Goal: Task Accomplishment & Management: Complete application form

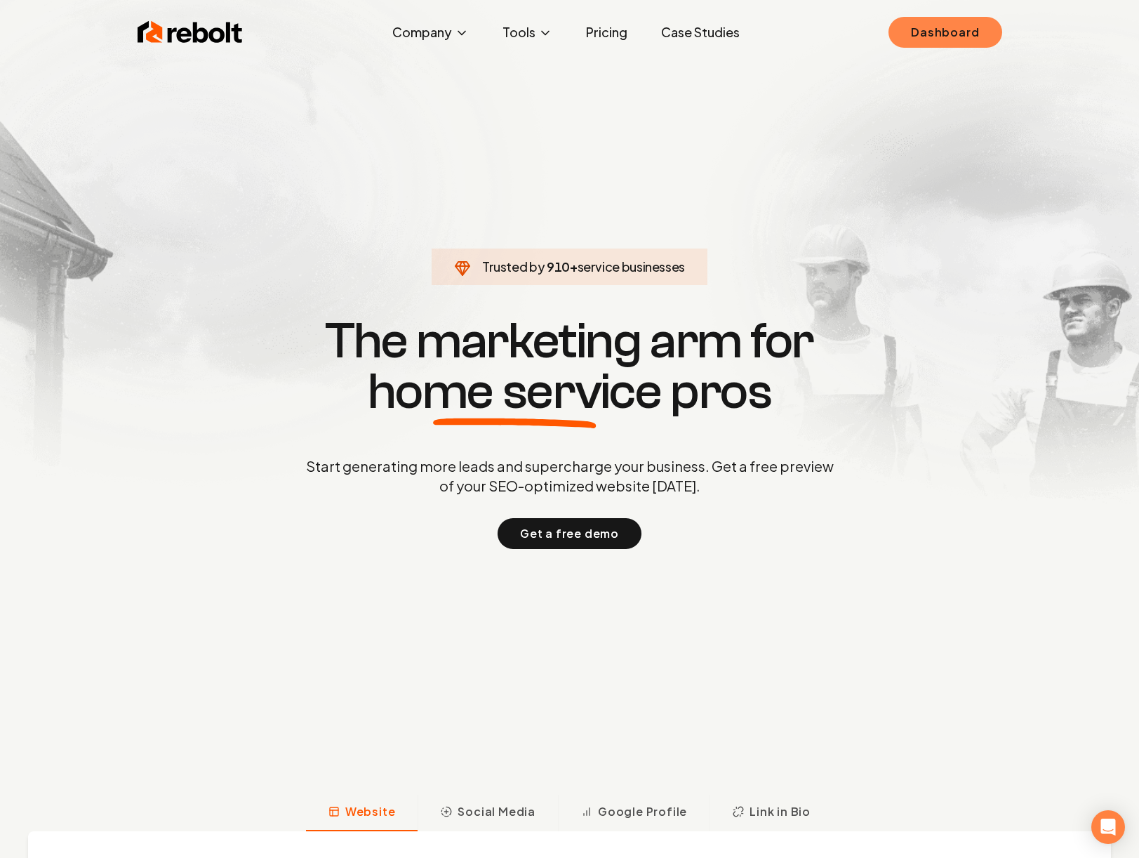
click at [967, 29] on link "Dashboard" at bounding box center [944, 32] width 113 height 31
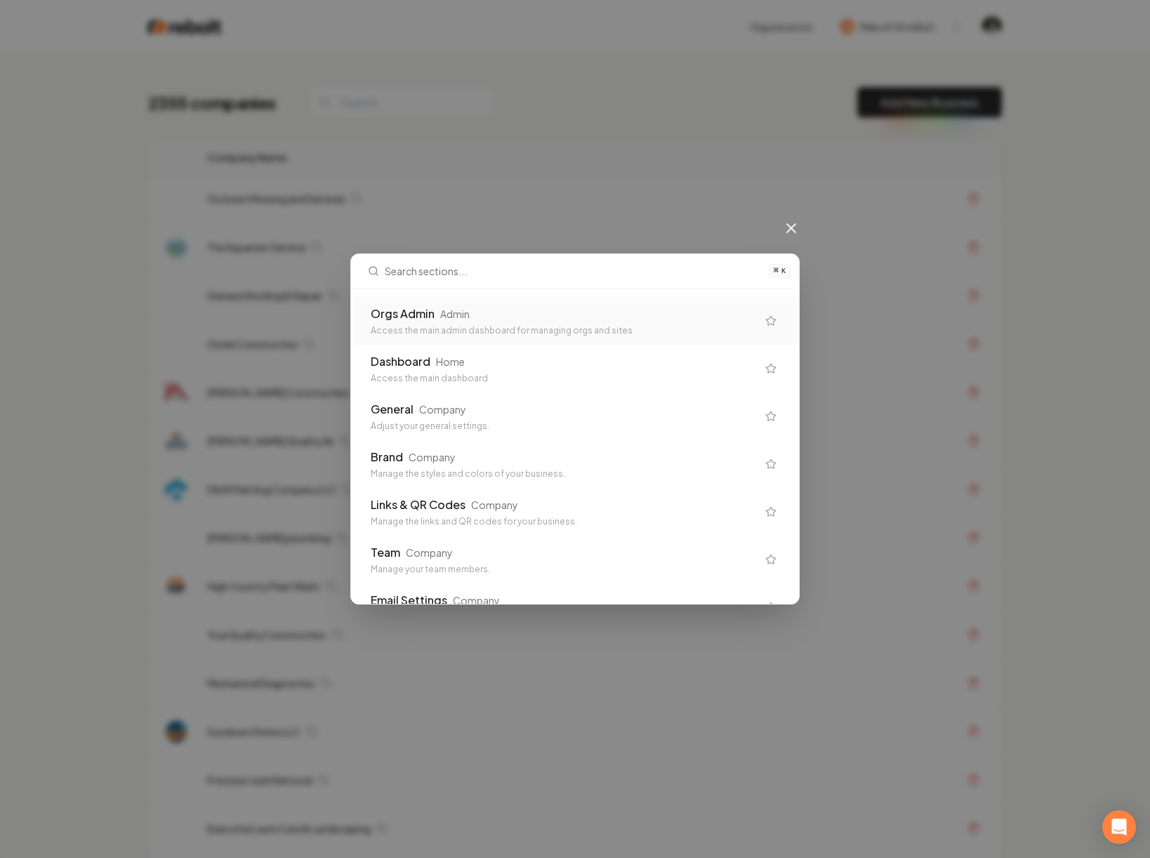
click at [649, 149] on div "⌘ K Orgs Admin Admin Access the main admin dashboard for managing orgs and site…" at bounding box center [575, 429] width 1150 height 858
click at [787, 228] on icon at bounding box center [790, 228] width 17 height 17
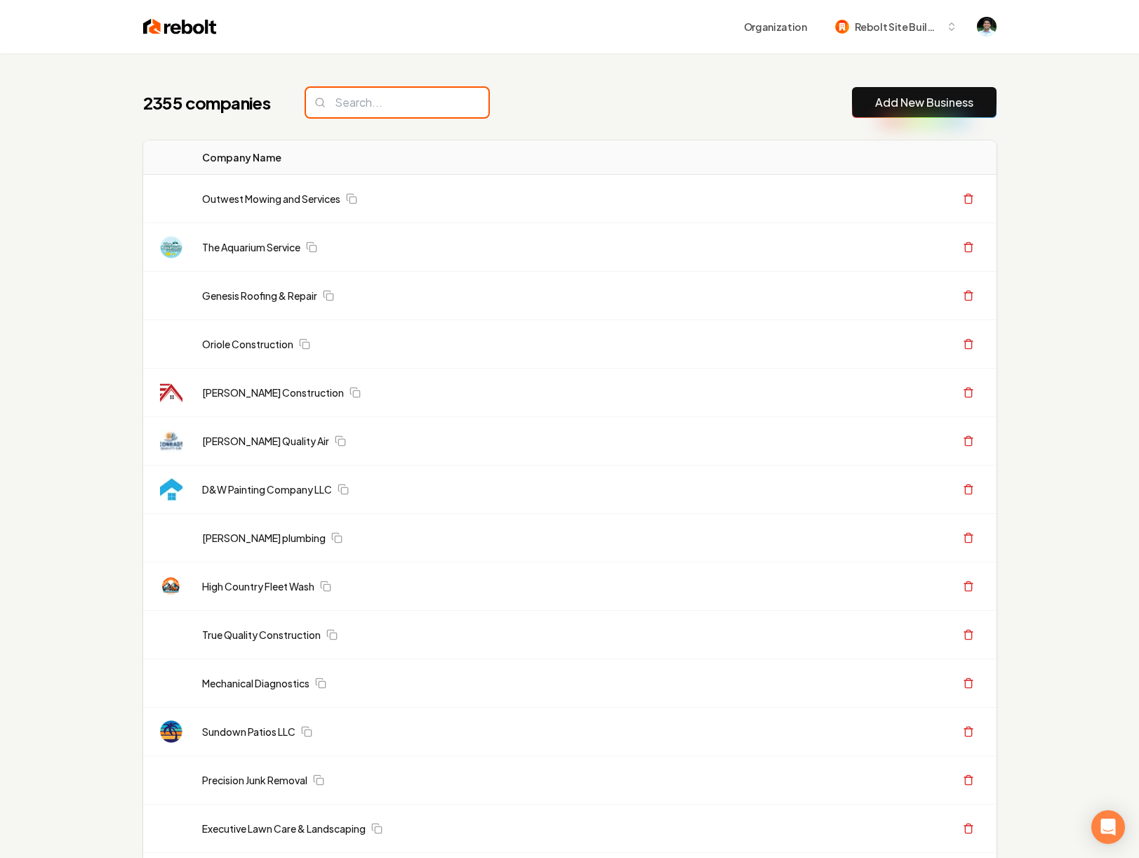
click at [394, 103] on input "search" at bounding box center [397, 102] width 182 height 29
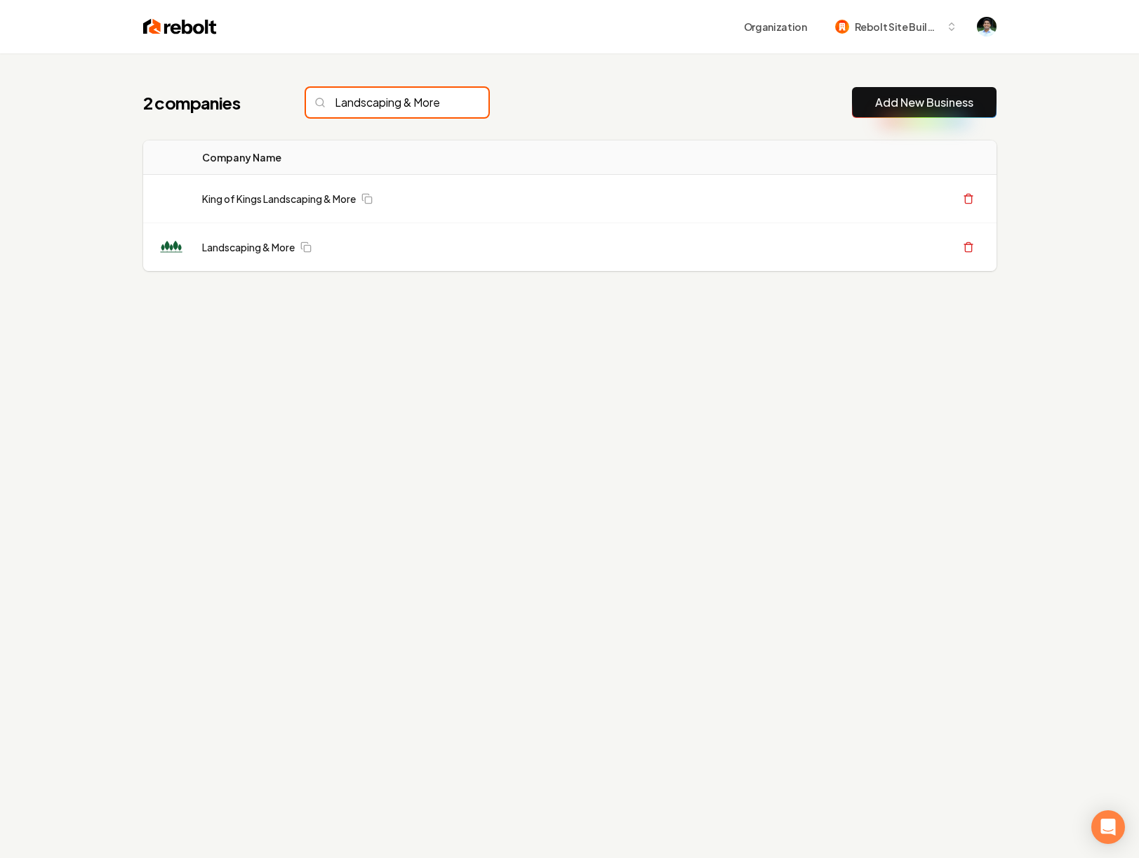
scroll to position [0, 1]
type input "Landscaping & More"
click at [828, 250] on button "Create Org & Transfer Out" at bounding box center [882, 246] width 140 height 25
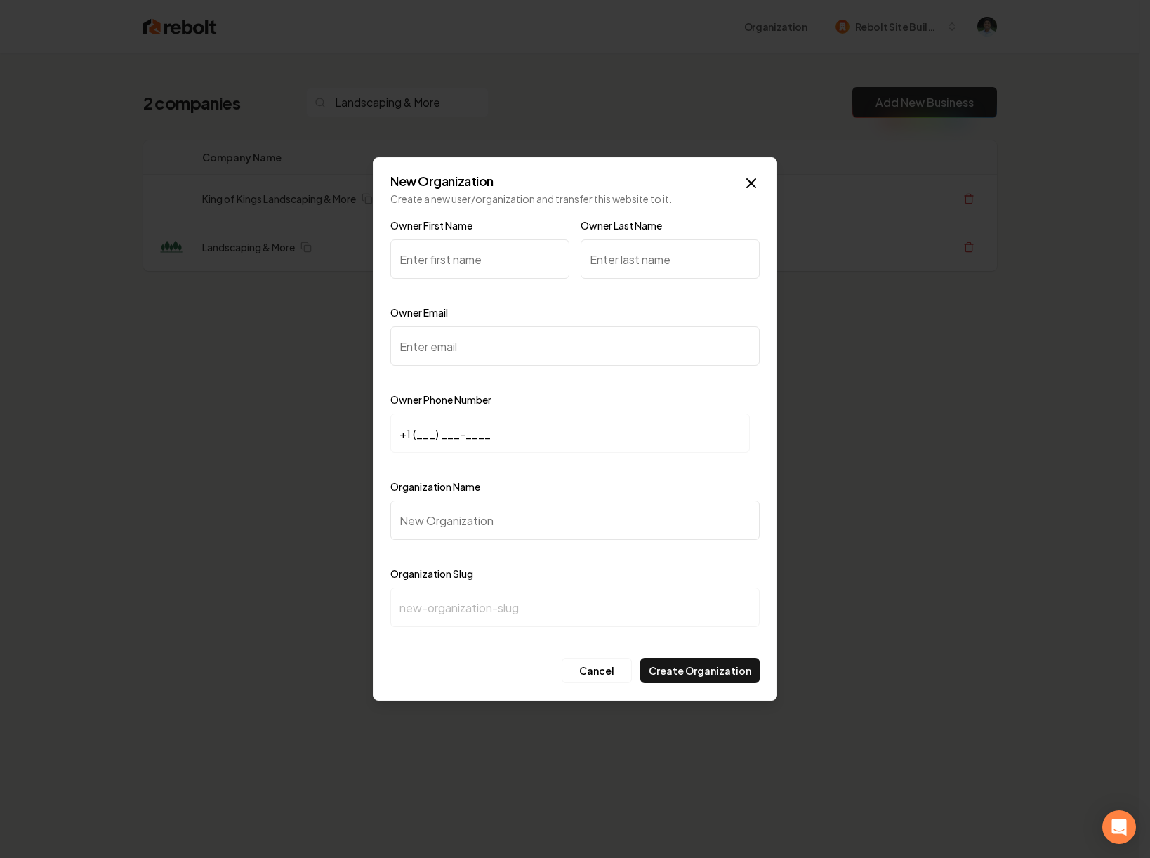
click at [460, 263] on input "Owner First Name" at bounding box center [479, 258] width 179 height 39
type input "Jacob"
type input "York"
click at [469, 354] on input "Owner Email" at bounding box center [574, 345] width 369 height 39
paste input "jacobyork11@gmail.com"
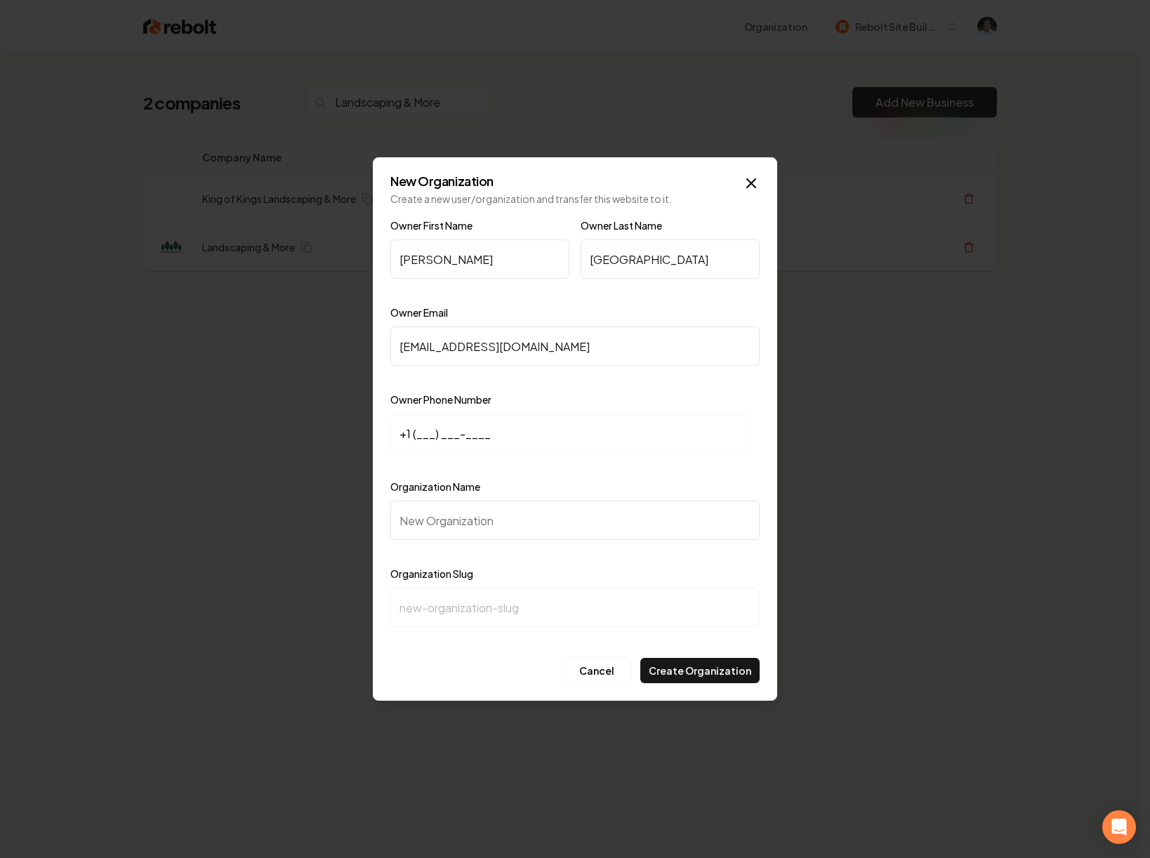
type input "jacobyork11@gmail.com"
click at [444, 439] on input "+1 (___) ___-____" at bounding box center [569, 432] width 359 height 39
paste input "254) 498-2125"
type input "+1 (254) 498-2125"
click at [466, 507] on input "Organization Name" at bounding box center [574, 519] width 369 height 39
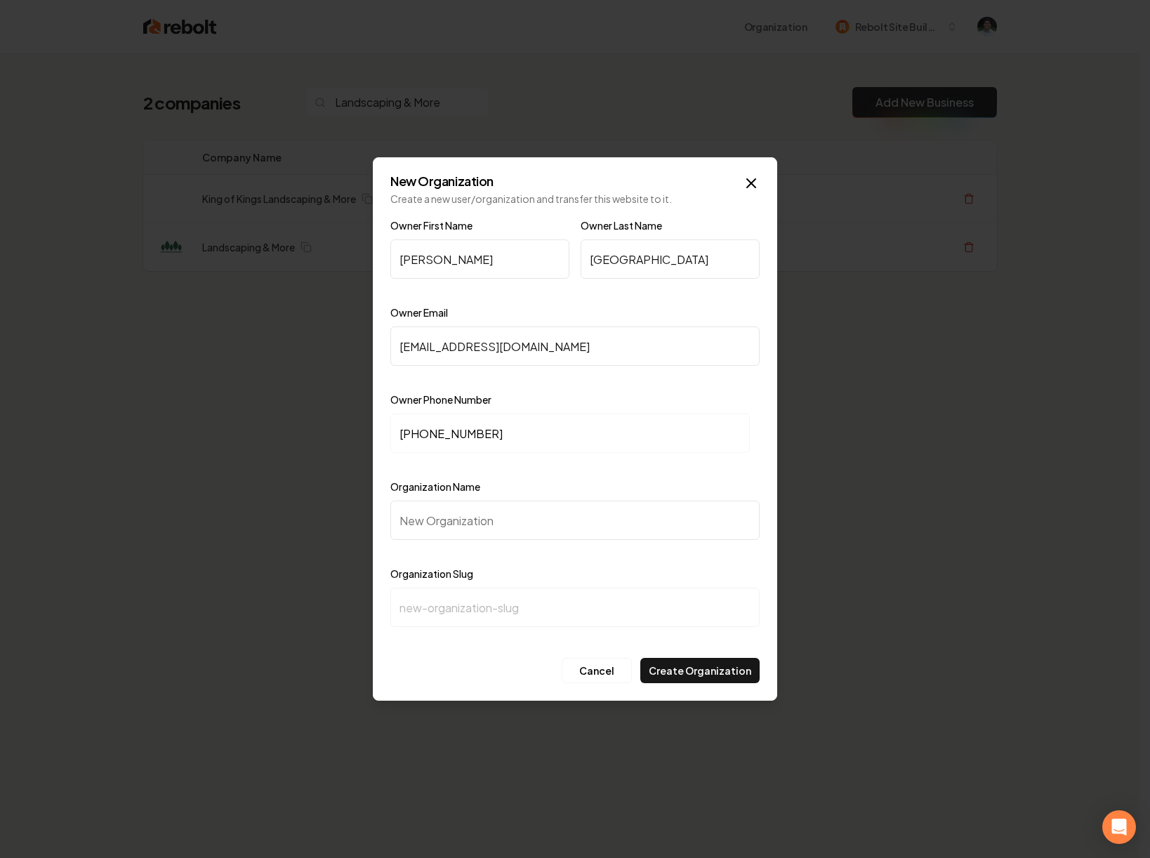
click at [460, 526] on input "Organization Name" at bounding box center [574, 519] width 369 height 39
type input "L"
type input "l"
type input "La"
type input "la"
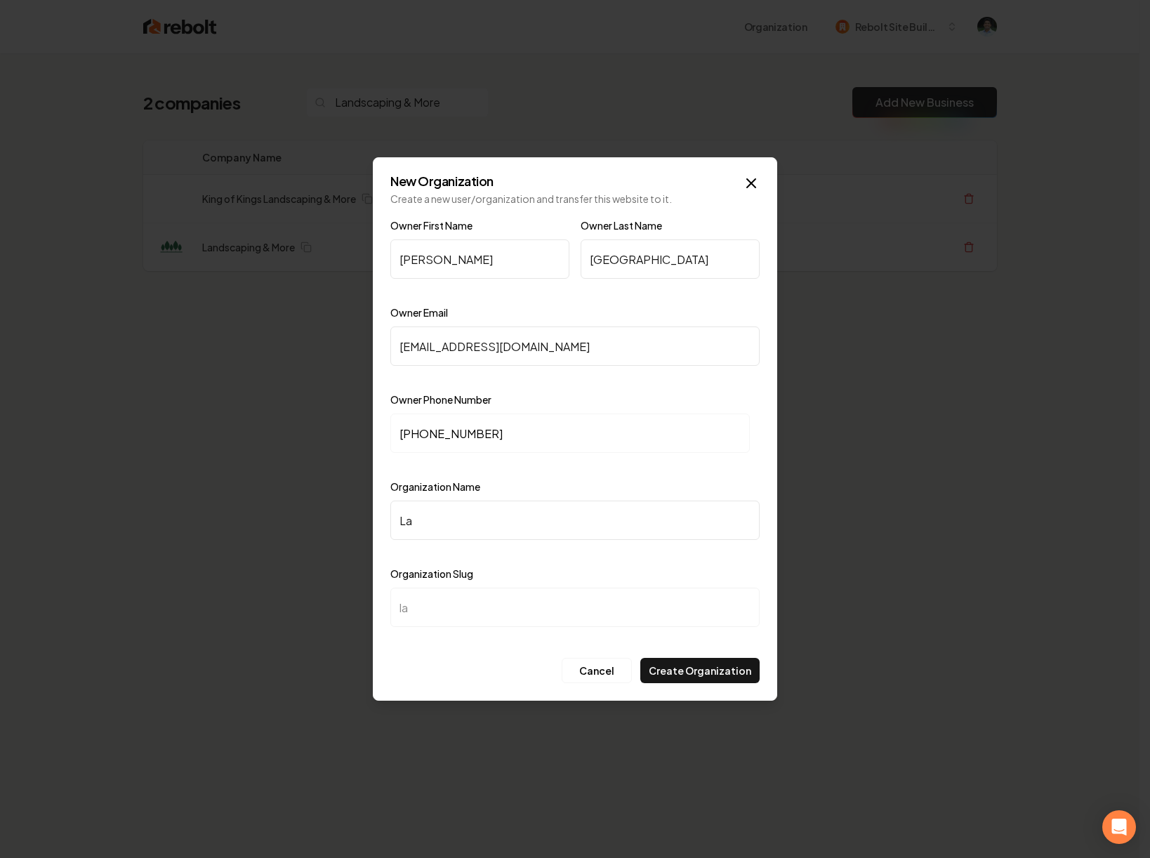
type input "Lan"
type input "lan"
type input "Land"
type input "land"
type input "Lands"
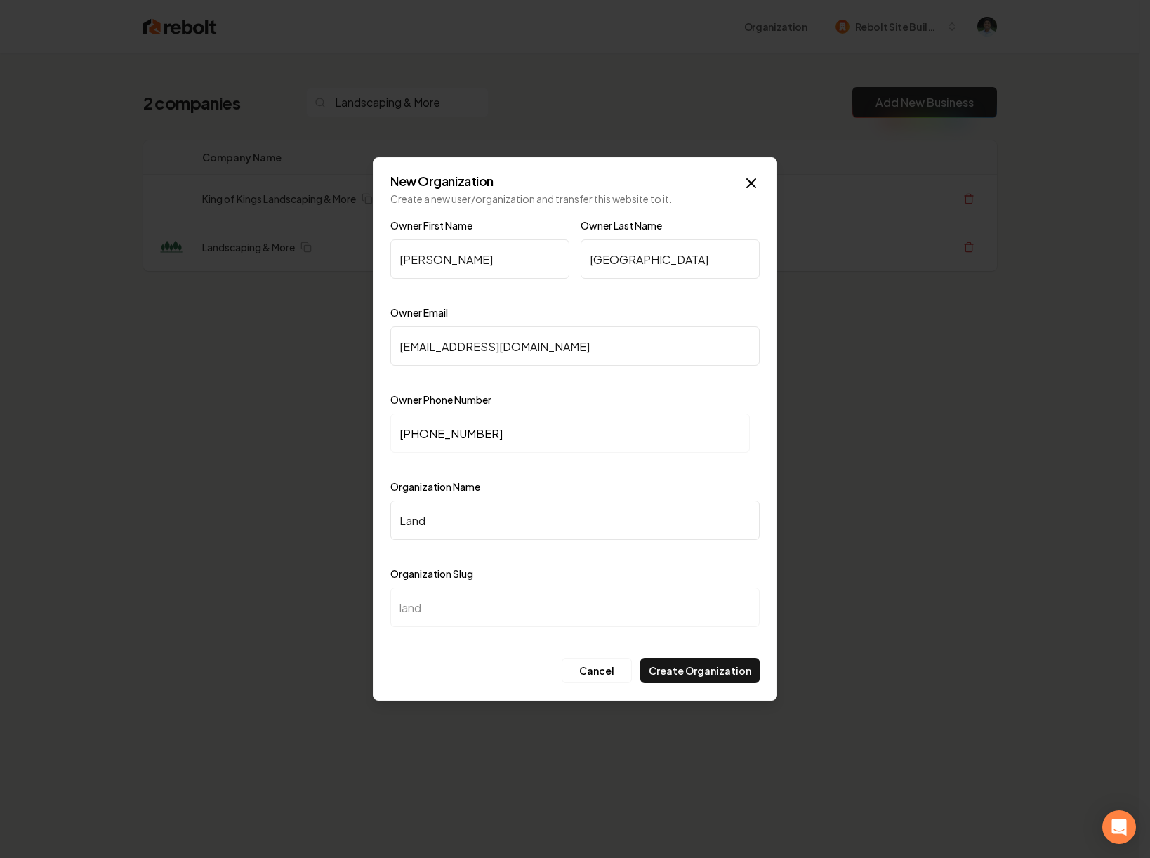
type input "lands"
type input "Landsc"
type input "landsc"
type input "Landsca"
type input "landsca"
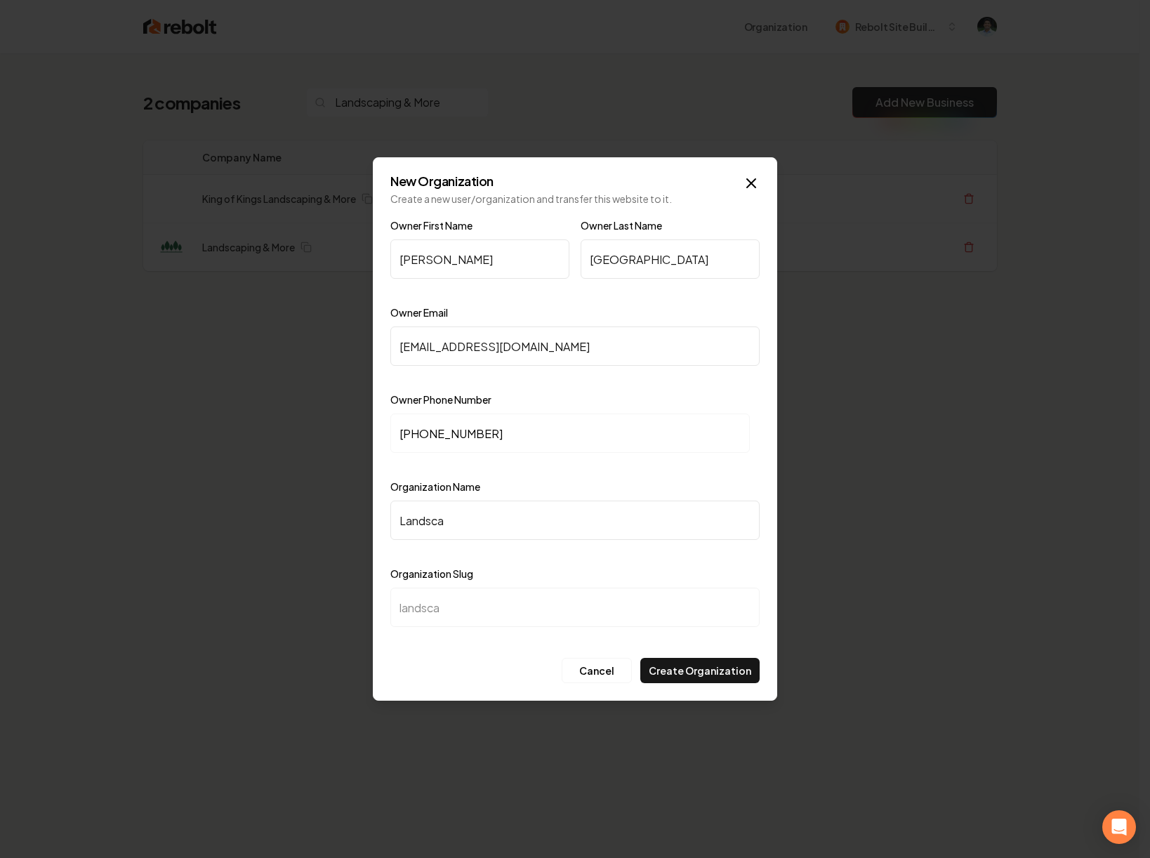
type input "Landscap"
type input "landscap"
type input "Landscapi"
type input "landscapi"
type input "Landscapin"
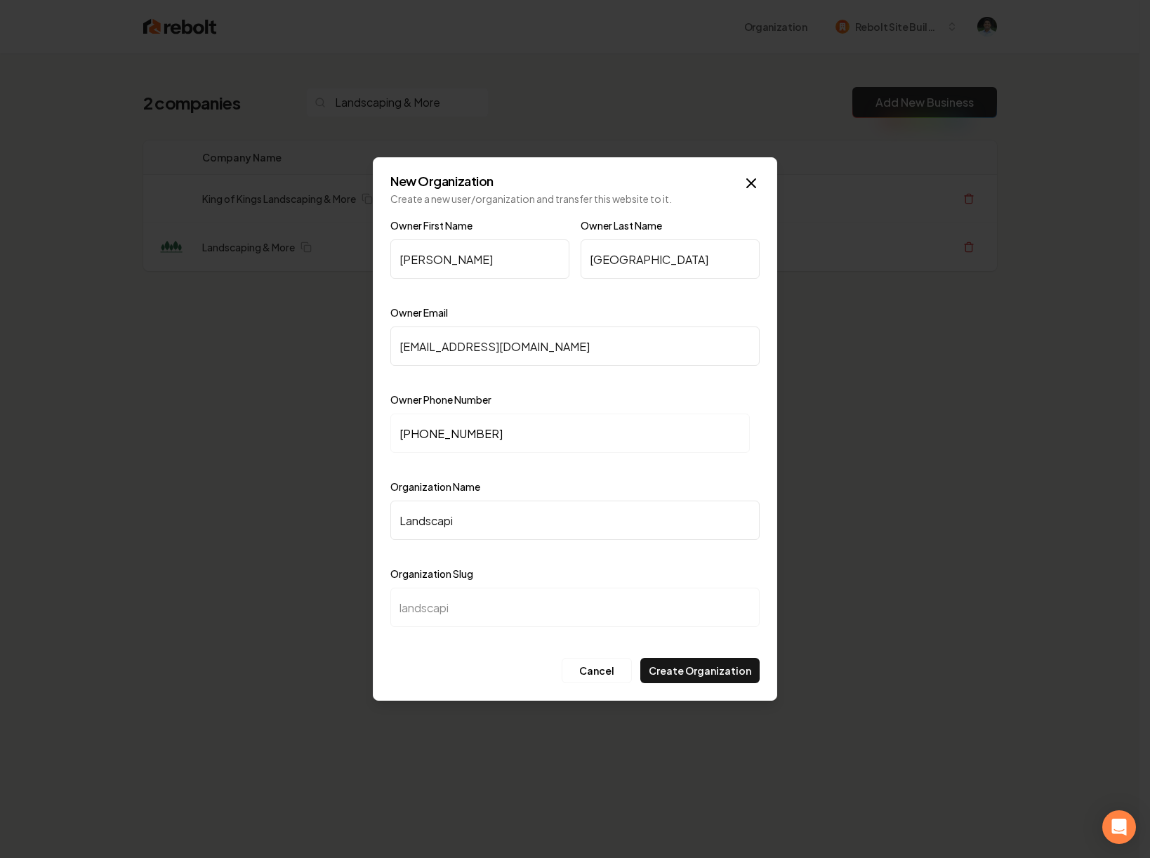
type input "landscapin"
type input "Landscaping"
type input "landscaping"
type input "Landscaping &"
type input "landscaping-"
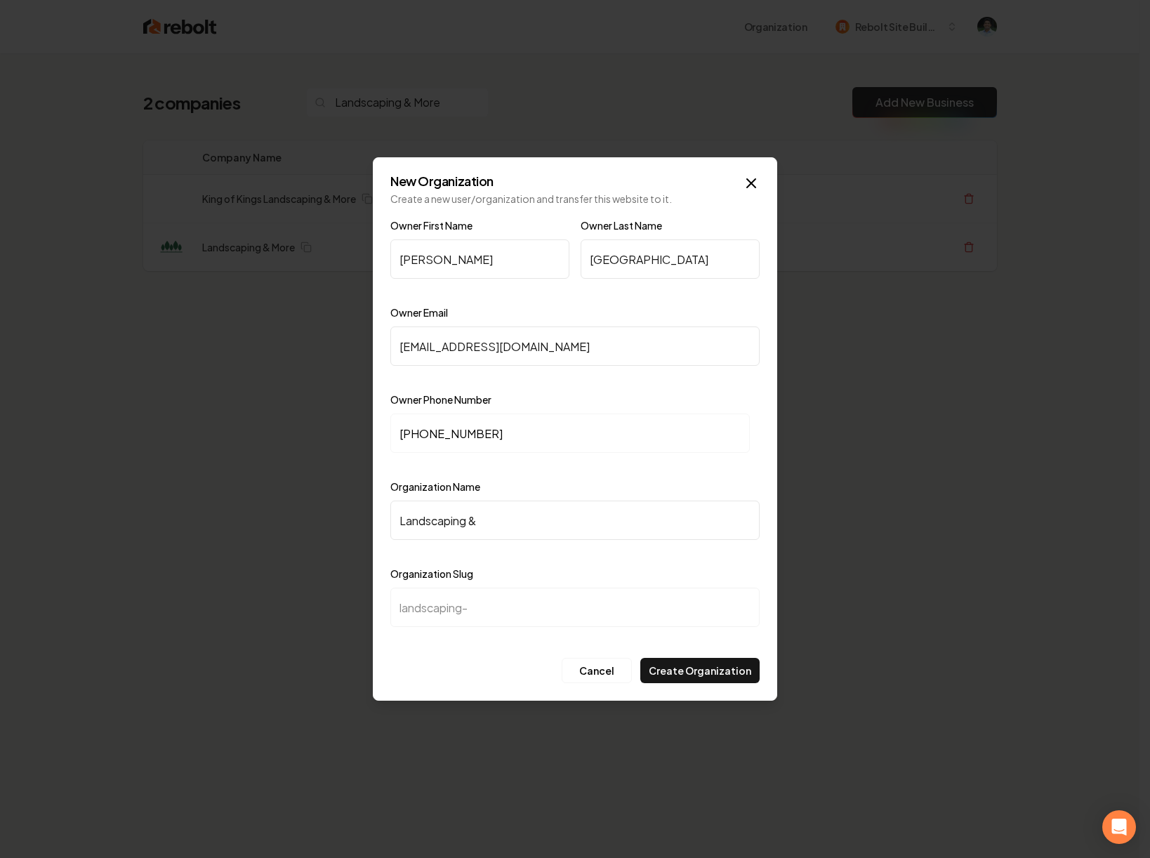
type input "Landscaping & M"
type input "landscaping-m"
type input "Landscaping & Mo"
type input "landscaping-mo"
type input "Landscaping & Mor"
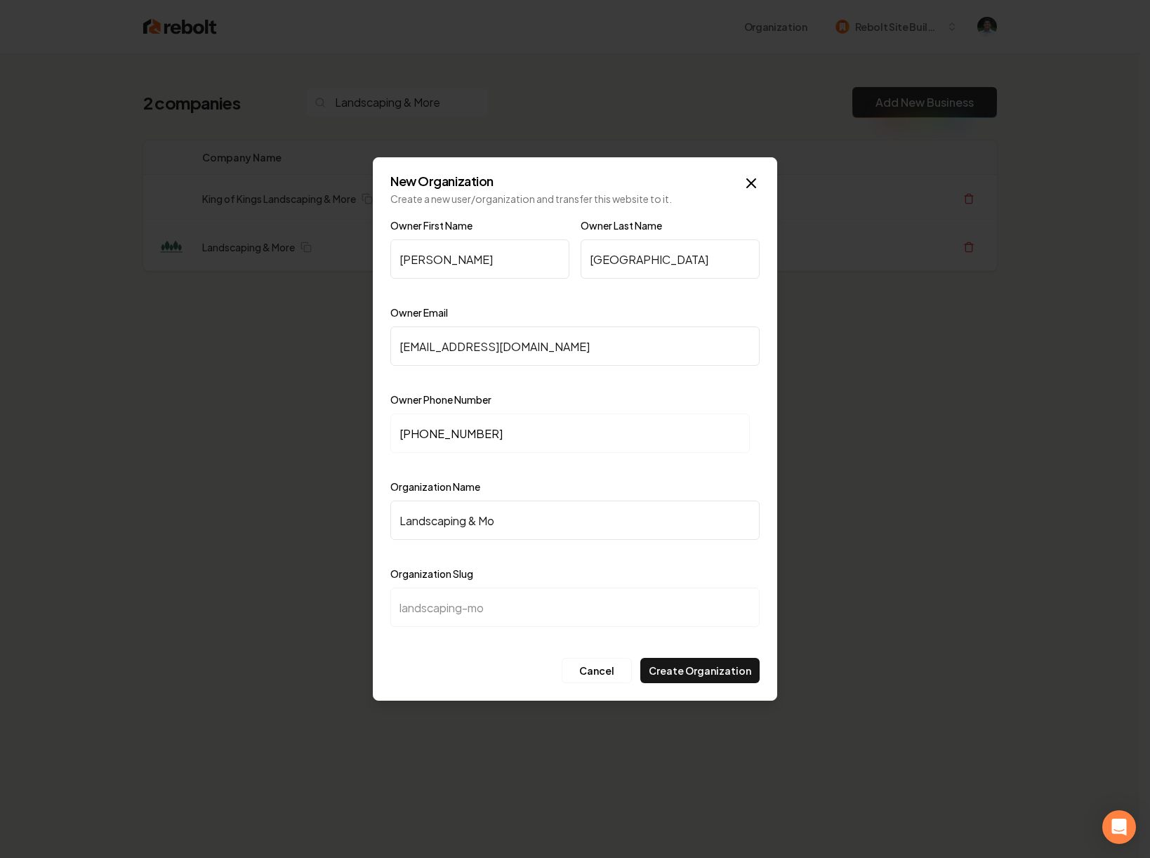
type input "landscaping-mor"
type input "Landscaping & More"
type input "landscaping-more"
type input "Landscaping & More"
click at [745, 672] on button "Create Organization" at bounding box center [699, 670] width 119 height 25
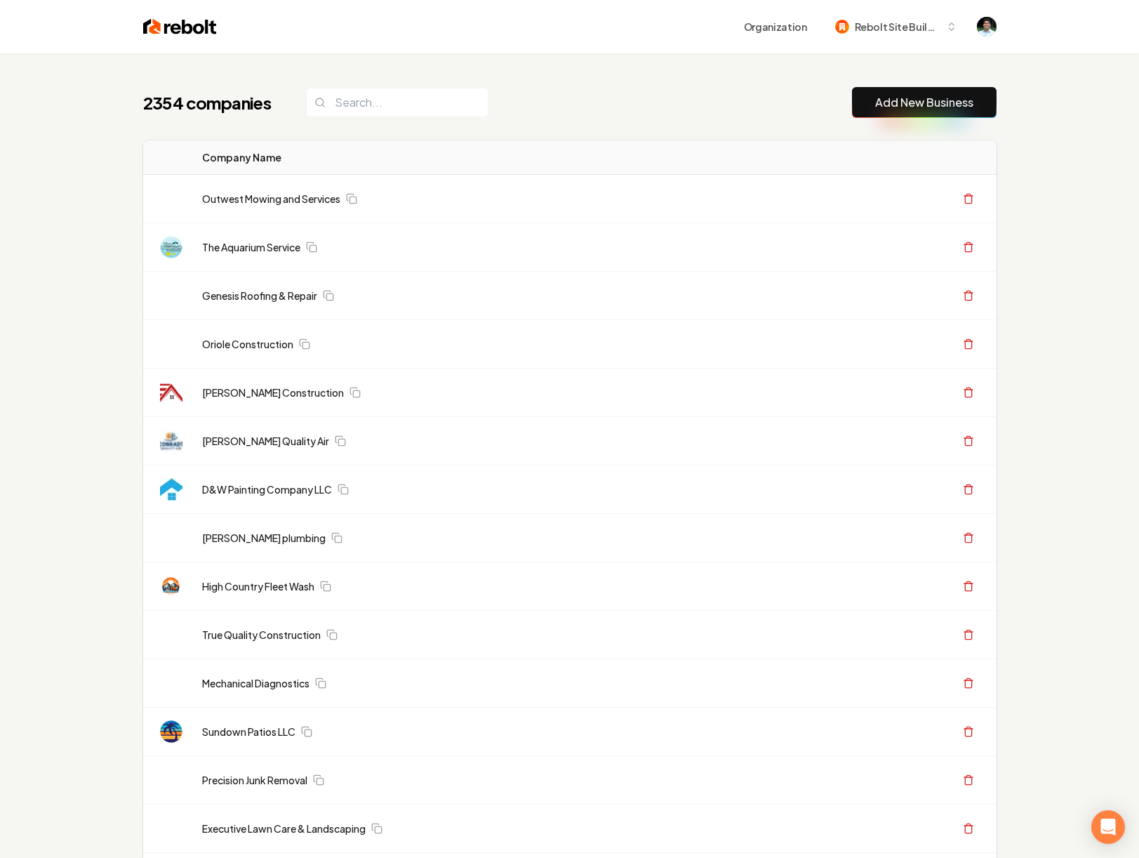
click at [495, 102] on div "2354 companies Add New Business" at bounding box center [569, 102] width 853 height 31
click at [789, 22] on button "Organization" at bounding box center [775, 26] width 80 height 25
click at [645, 93] on div "2354 companies Add New Business" at bounding box center [569, 102] width 853 height 31
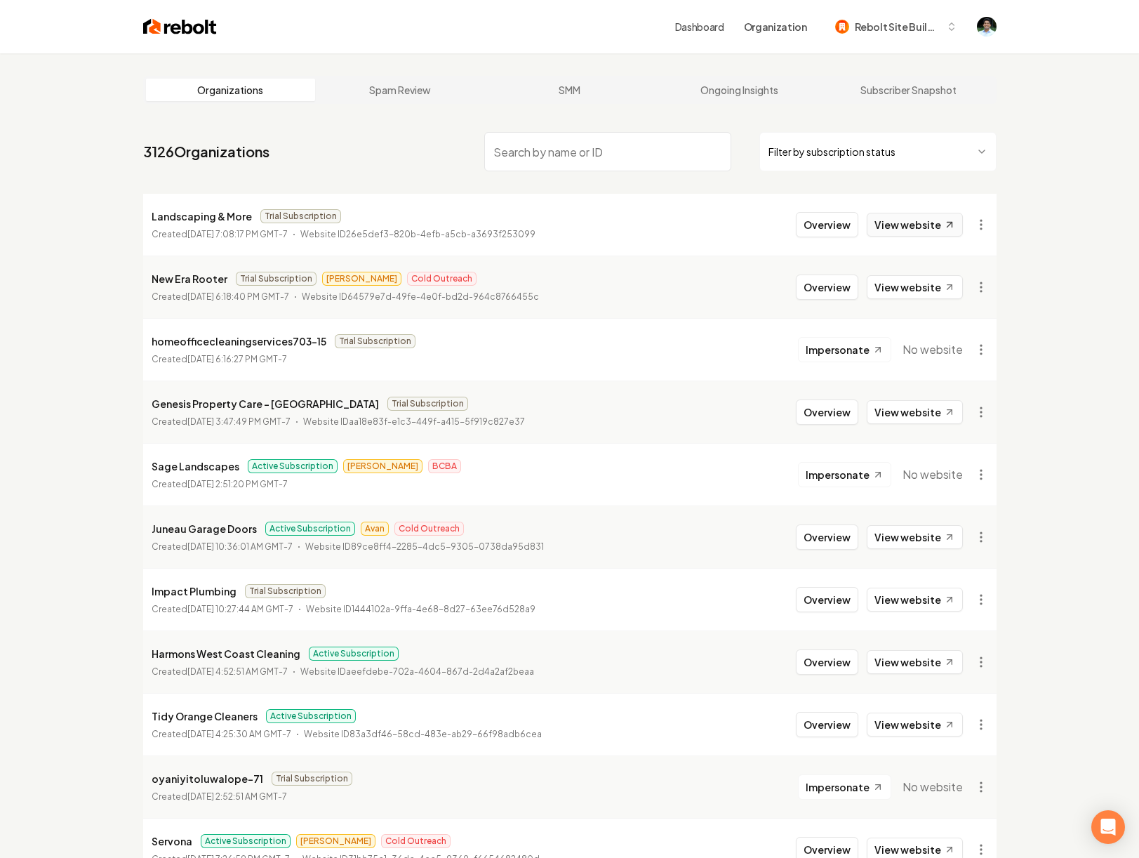
click at [916, 231] on link "View website" at bounding box center [915, 225] width 96 height 24
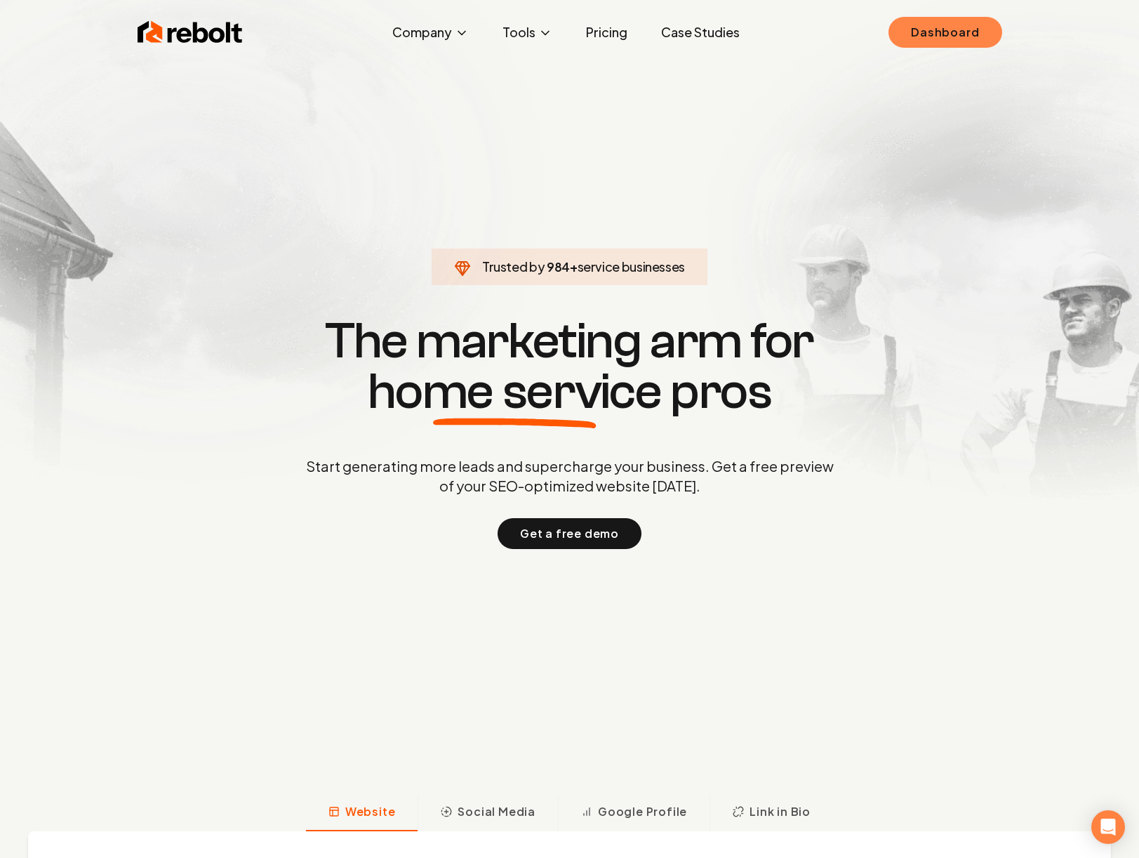
click at [927, 37] on link "Dashboard" at bounding box center [944, 32] width 113 height 31
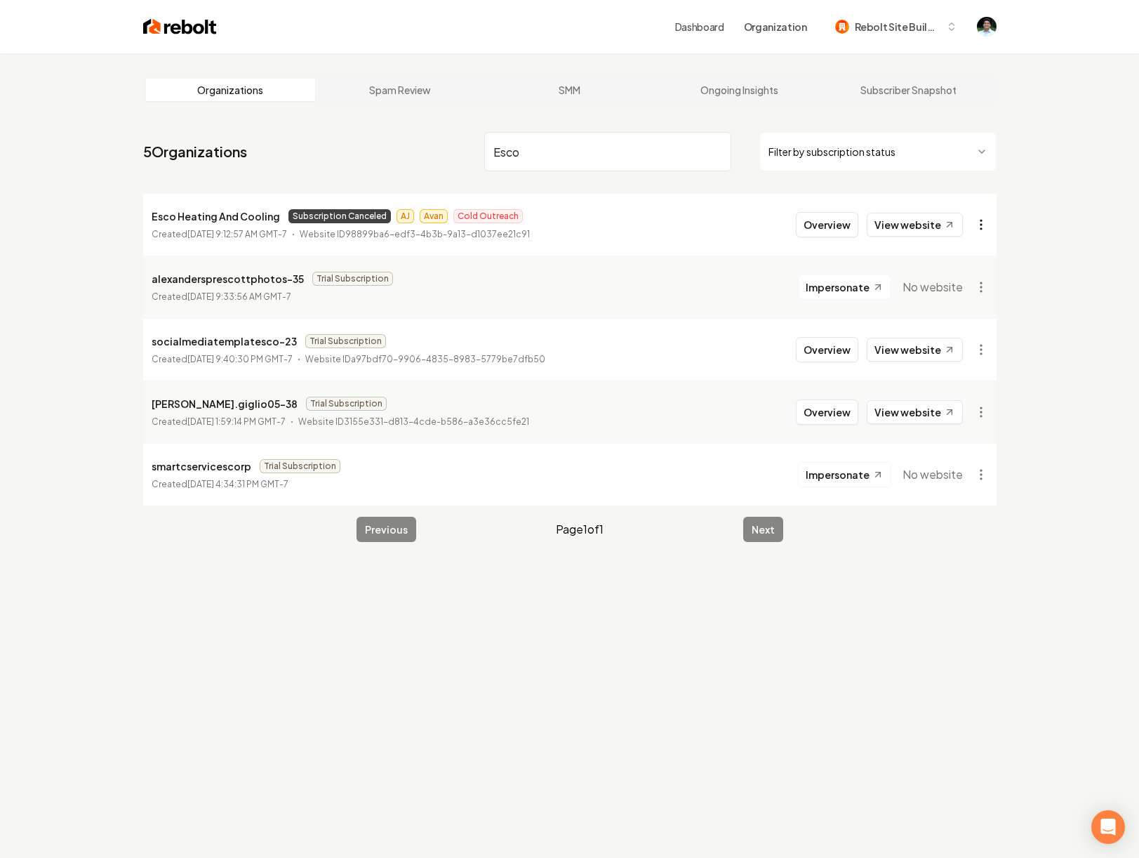
type input "Esco"
click at [980, 229] on html "Dashboard Organization Rebolt Site Builder Organizations Spam Review SMM Ongoin…" at bounding box center [569, 429] width 1139 height 858
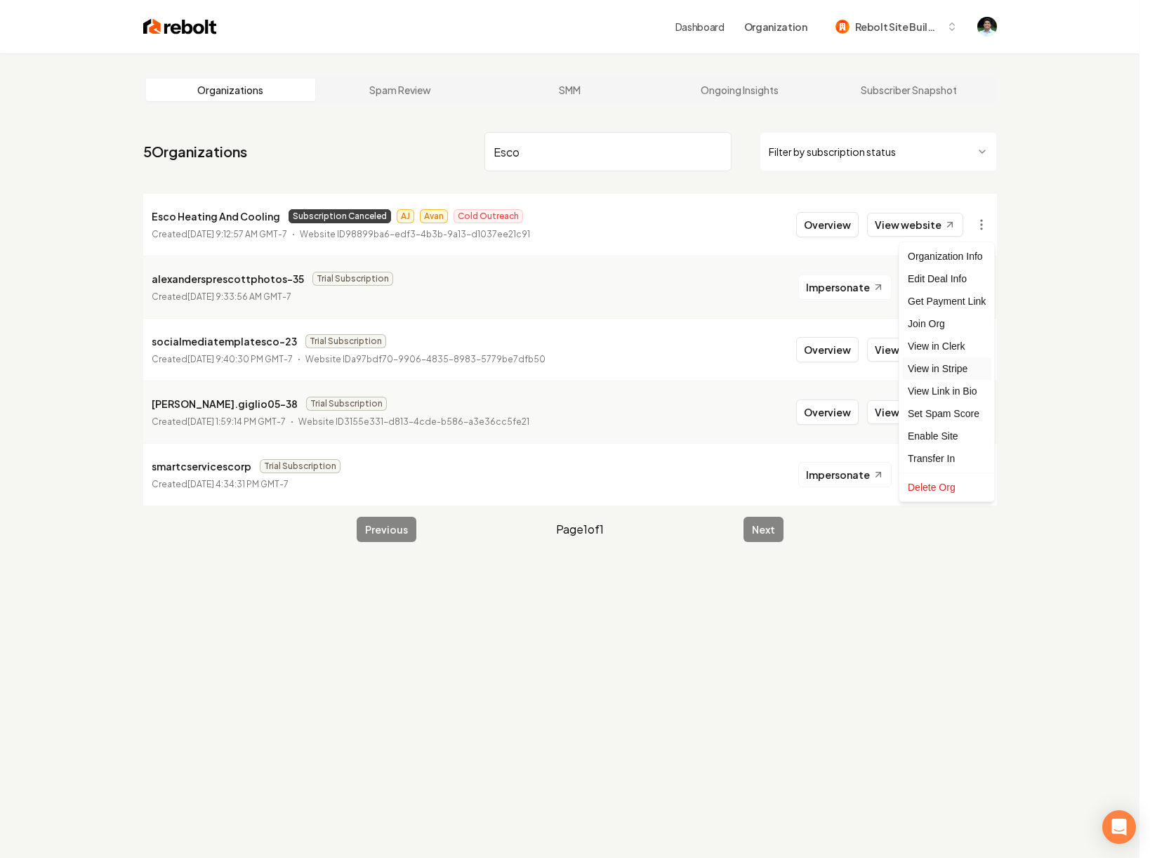
click at [941, 370] on link "View in Stripe" at bounding box center [946, 368] width 89 height 22
